Goal: Task Accomplishment & Management: Complete application form

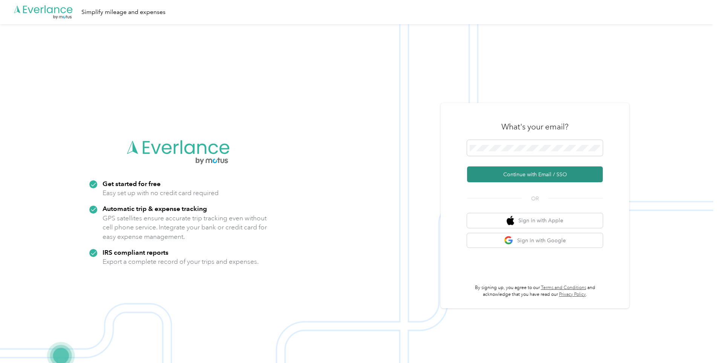
click at [531, 172] on button "Continue with Email / SSO" at bounding box center [535, 174] width 136 height 16
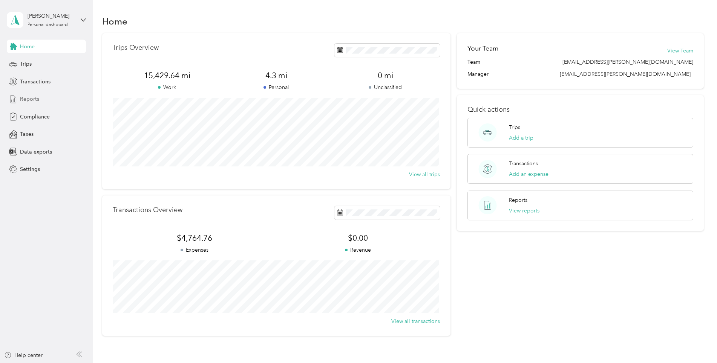
click at [32, 98] on span "Reports" at bounding box center [29, 99] width 19 height 8
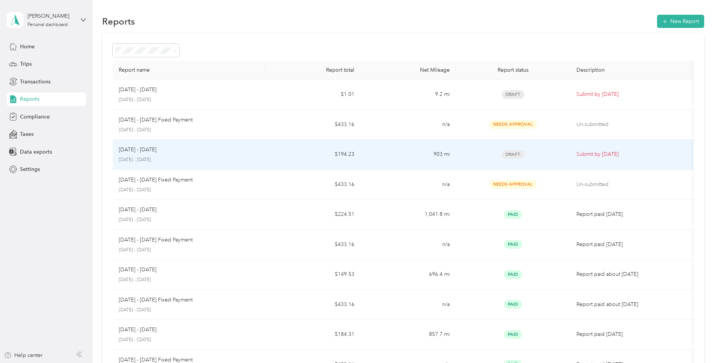
click at [593, 152] on p "Submit by [DATE]" at bounding box center [634, 154] width 115 height 8
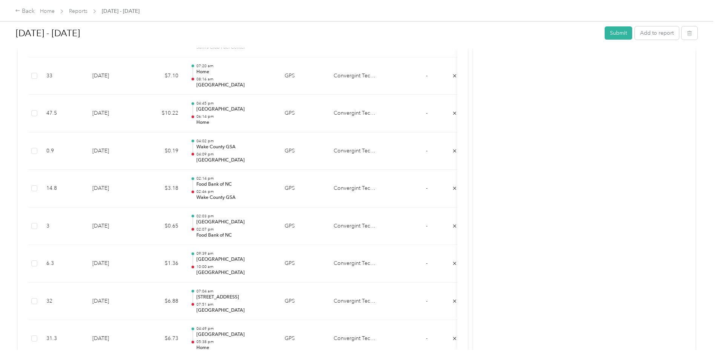
scroll to position [792, 0]
drag, startPoint x: 577, startPoint y: 194, endPoint x: 587, endPoint y: 215, distance: 24.1
drag, startPoint x: 587, startPoint y: 215, endPoint x: 620, endPoint y: 103, distance: 117.3
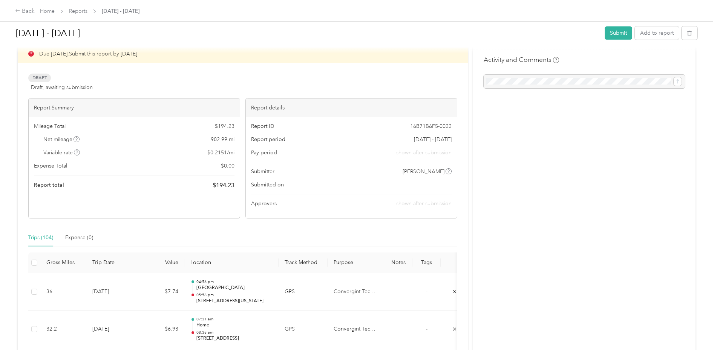
scroll to position [0, 0]
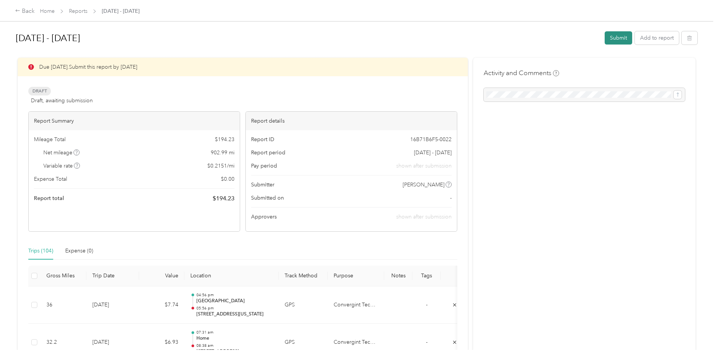
click at [612, 40] on button "Submit" at bounding box center [619, 37] width 28 height 13
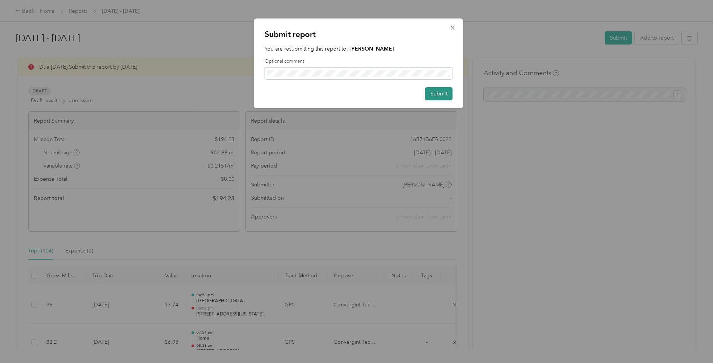
click at [431, 92] on button "Submit" at bounding box center [439, 93] width 28 height 13
